Goal: Task Accomplishment & Management: Use online tool/utility

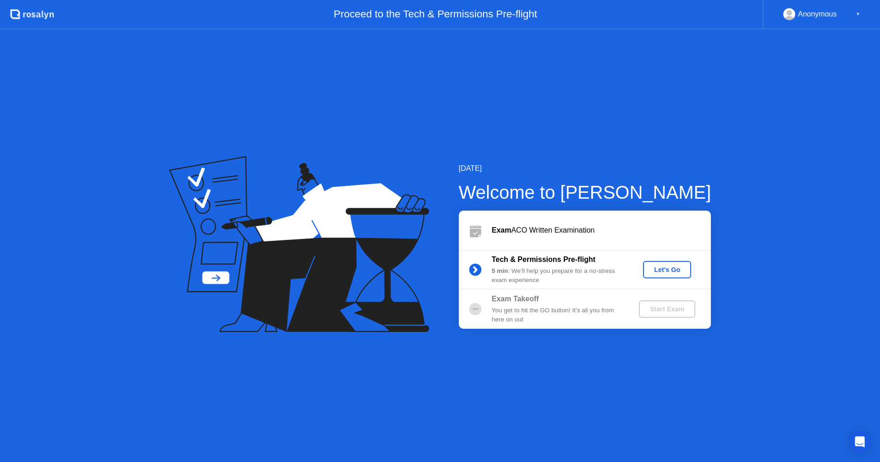
click at [674, 268] on div "Let's Go" at bounding box center [666, 269] width 41 height 7
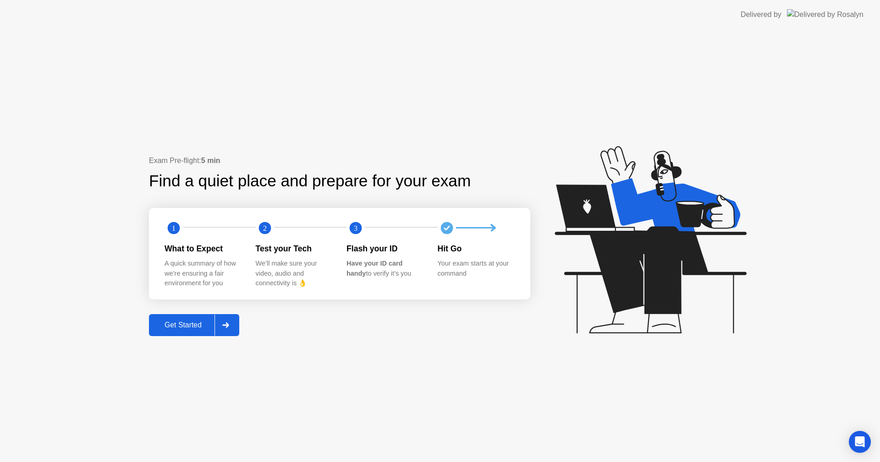
click at [185, 325] on div "Get Started" at bounding box center [183, 325] width 63 height 8
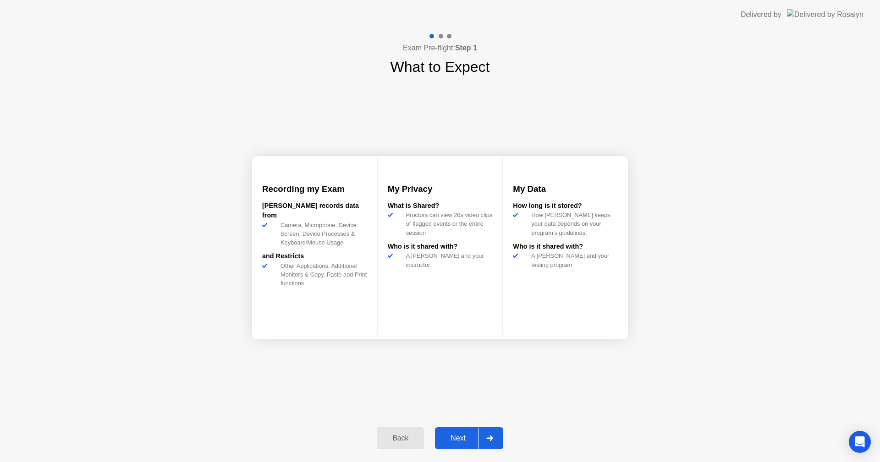
click at [469, 435] on div "Next" at bounding box center [458, 438] width 41 height 8
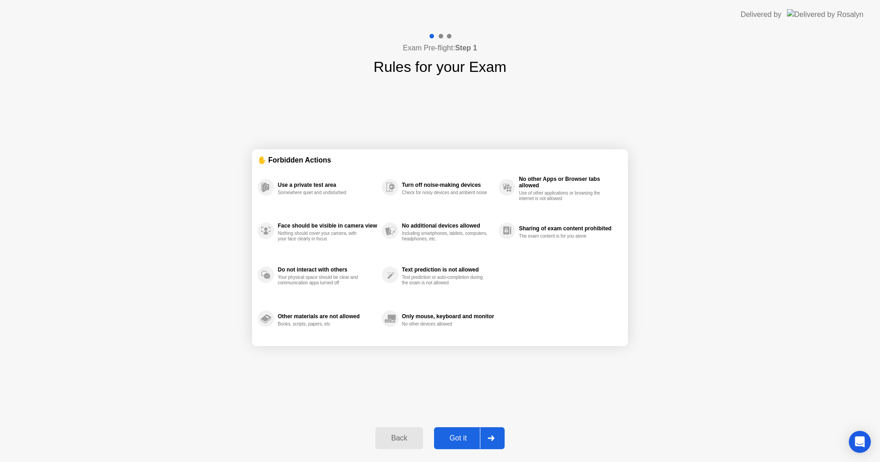
click at [457, 434] on div "Got it" at bounding box center [458, 438] width 43 height 8
select select "**********"
select select "*******"
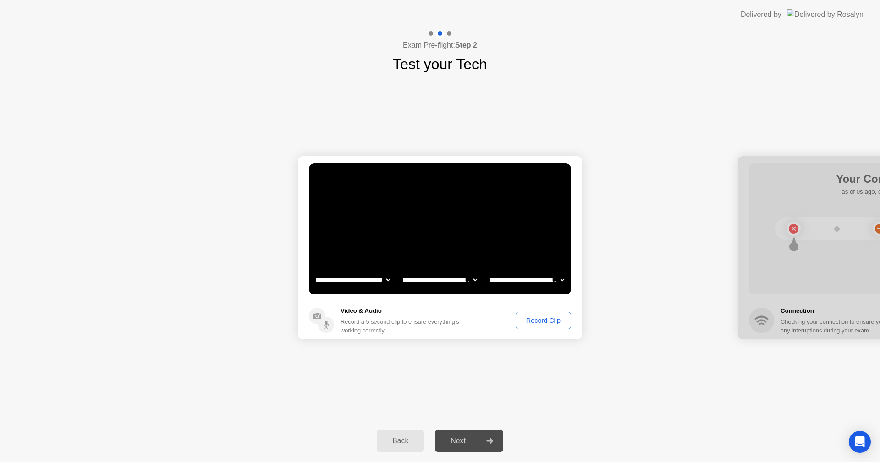
click at [541, 319] on div "Record Clip" at bounding box center [543, 320] width 49 height 7
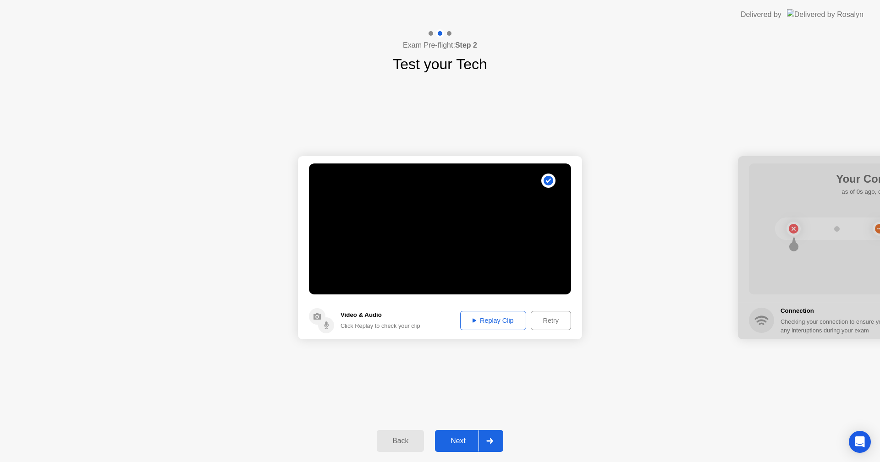
click at [501, 322] on div "Replay Clip" at bounding box center [493, 320] width 60 height 7
click at [466, 437] on div "Next" at bounding box center [458, 441] width 41 height 8
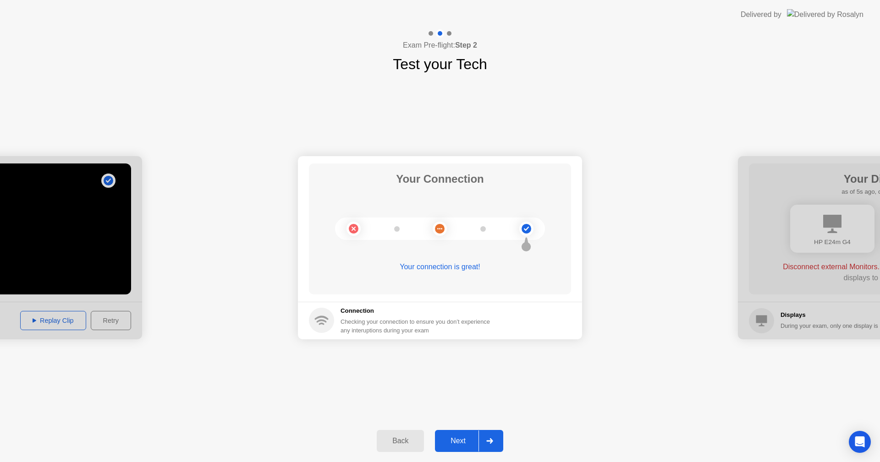
click at [466, 437] on div "Next" at bounding box center [458, 441] width 41 height 8
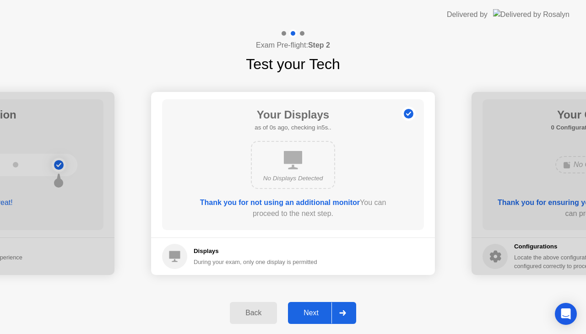
click at [312, 306] on button "Next" at bounding box center [322, 313] width 68 height 22
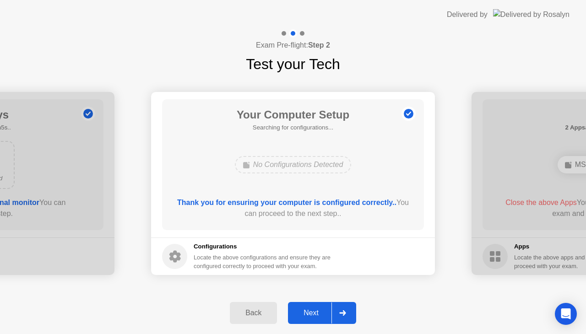
click at [312, 306] on button "Next" at bounding box center [322, 313] width 68 height 22
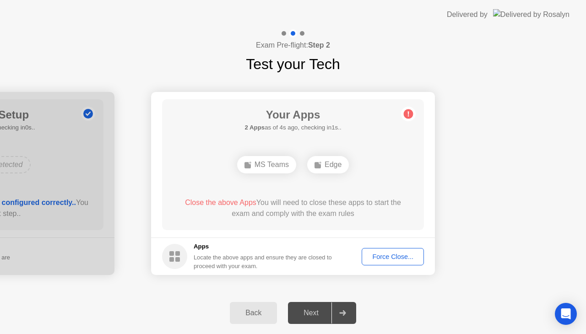
click at [385, 253] on div "Force Close..." at bounding box center [393, 256] width 56 height 7
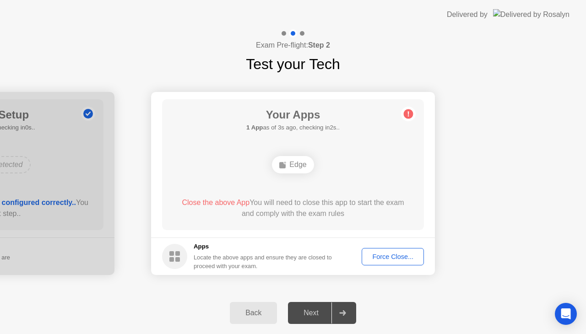
click at [398, 254] on div "Force Close..." at bounding box center [393, 256] width 56 height 7
click at [296, 164] on div "Edge" at bounding box center [293, 164] width 42 height 17
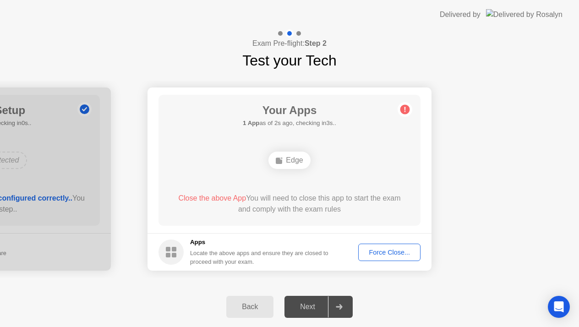
click at [389, 249] on div "Force Close..." at bounding box center [390, 252] width 56 height 7
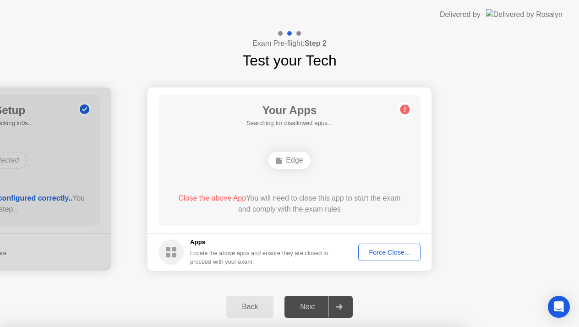
drag, startPoint x: 568, startPoint y: 170, endPoint x: 500, endPoint y: 204, distance: 76.0
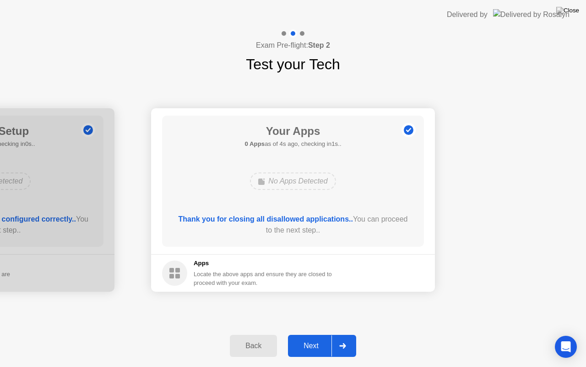
click at [311, 345] on div "Next" at bounding box center [311, 345] width 41 height 8
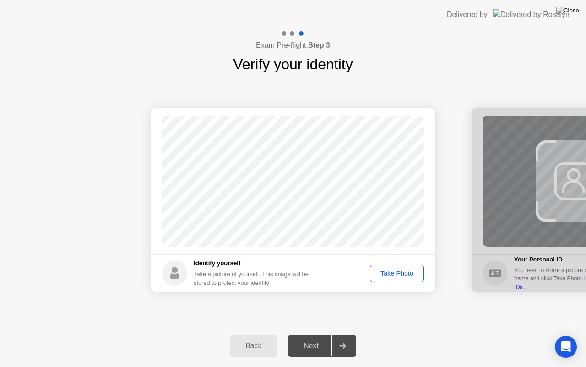
click at [404, 269] on div "Take Photo" at bounding box center [397, 272] width 48 height 7
click at [304, 346] on div "Next" at bounding box center [311, 345] width 41 height 8
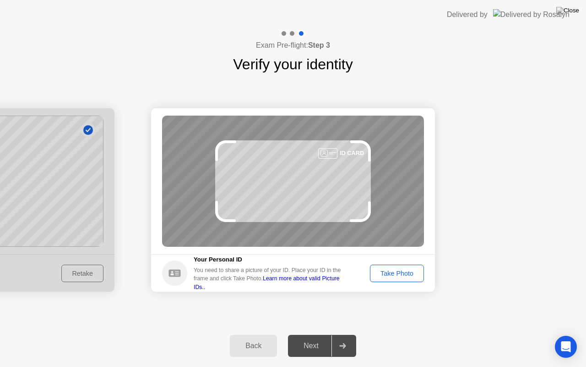
click at [400, 271] on div "Take Photo" at bounding box center [397, 272] width 48 height 7
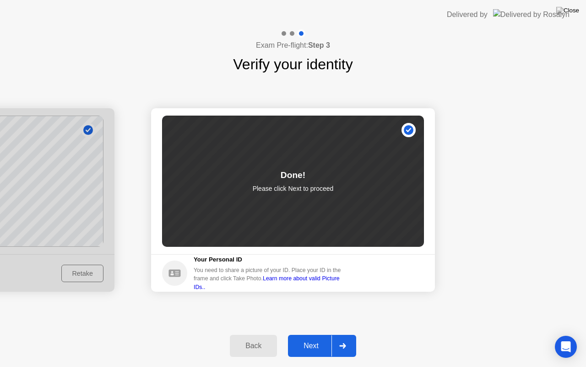
click at [315, 346] on div "Next" at bounding box center [311, 345] width 41 height 8
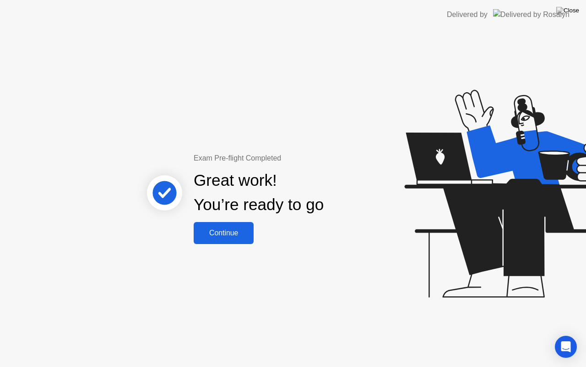
click at [212, 229] on div "Continue" at bounding box center [224, 233] width 55 height 8
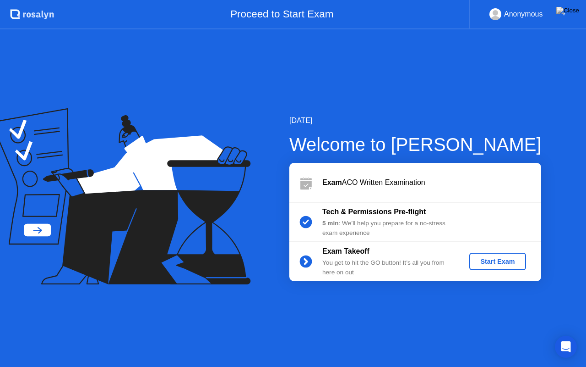
click at [486, 255] on button "Start Exam" at bounding box center [498, 260] width 56 height 17
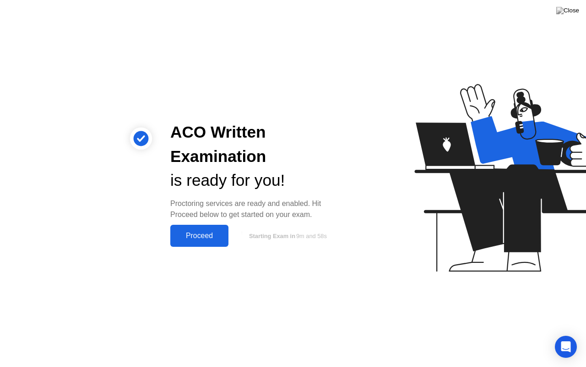
click at [202, 231] on div "Proceed" at bounding box center [199, 235] width 53 height 8
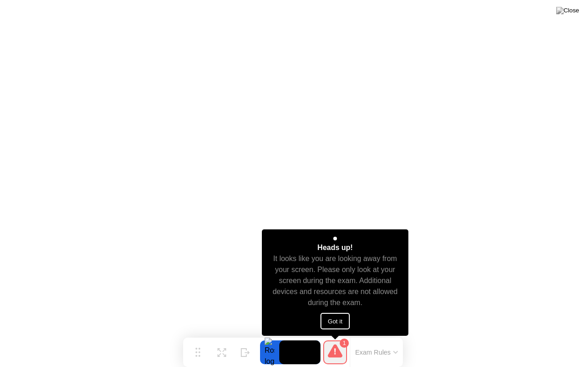
click at [333, 321] on button "Got it" at bounding box center [335, 320] width 29 height 16
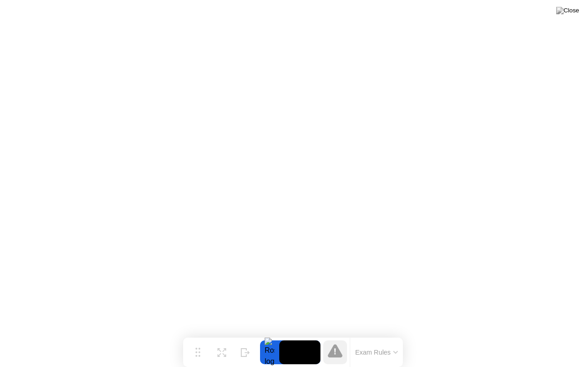
click at [568, 15] on button at bounding box center [567, 11] width 27 height 12
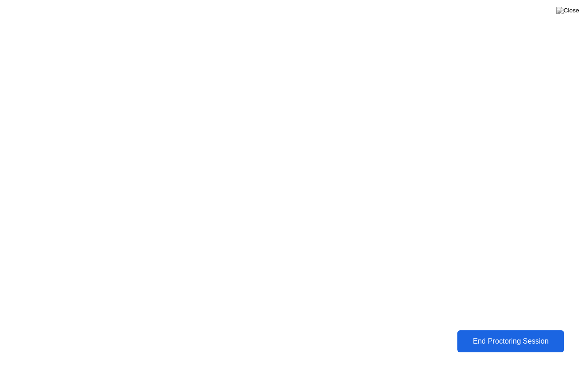
click at [522, 340] on div "End Proctoring Session" at bounding box center [510, 341] width 101 height 8
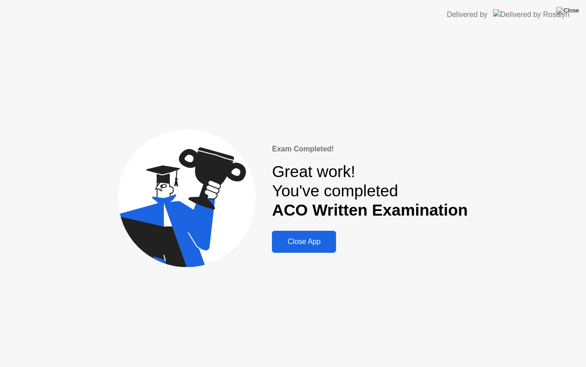
click at [291, 237] on div "Close App" at bounding box center [304, 241] width 59 height 8
